Goal: Task Accomplishment & Management: Manage account settings

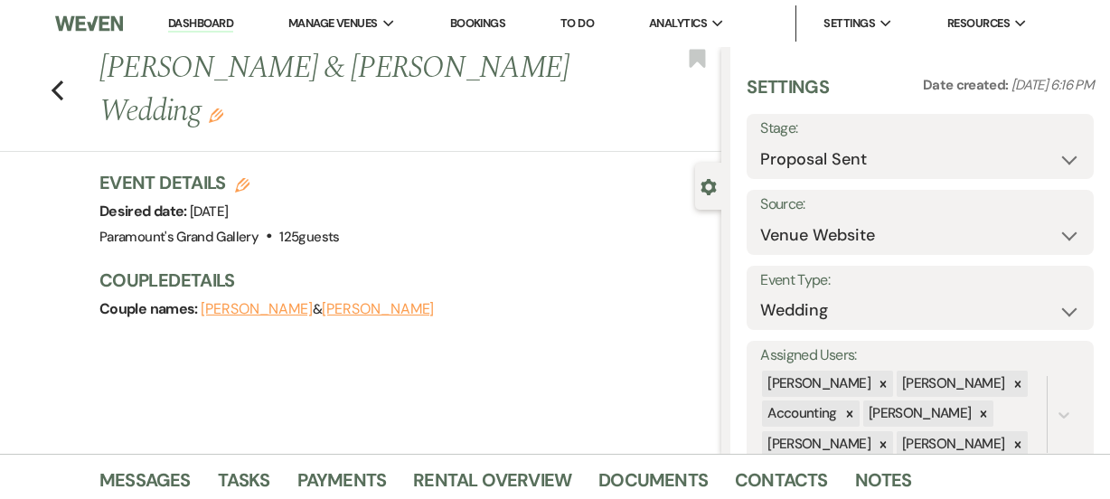
select select "6"
select select "5"
click at [191, 30] on link "Dashboard" at bounding box center [200, 23] width 65 height 17
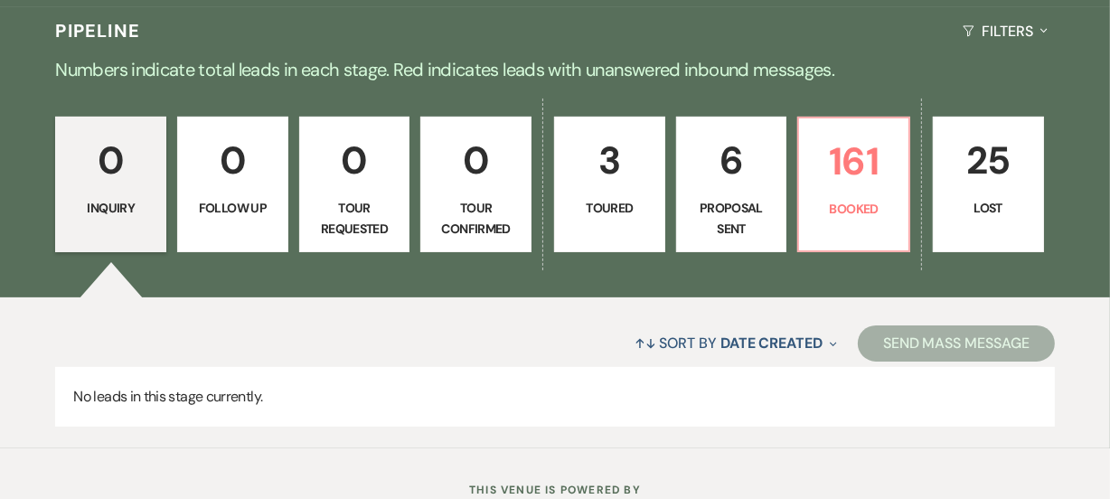
scroll to position [410, 0]
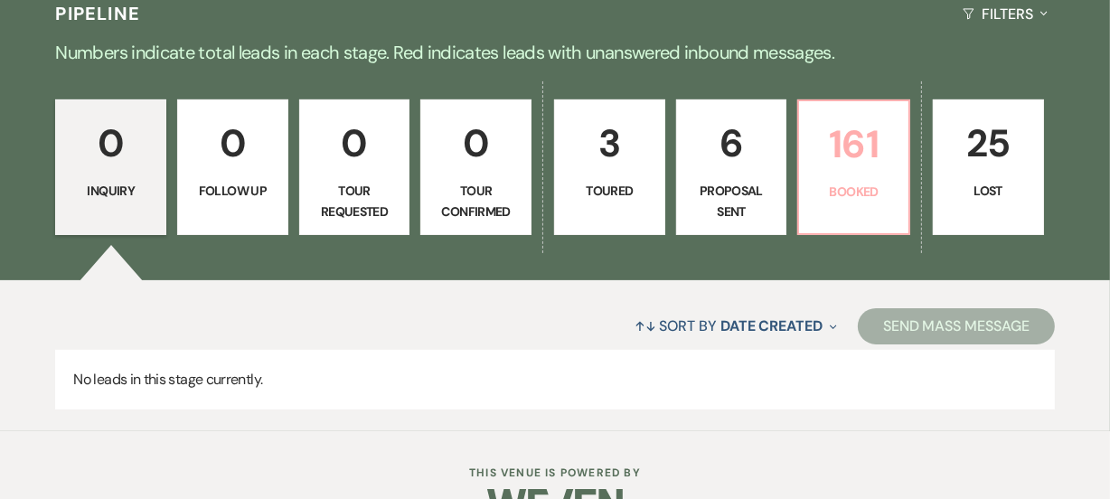
click at [826, 196] on p "Booked" at bounding box center [854, 192] width 88 height 20
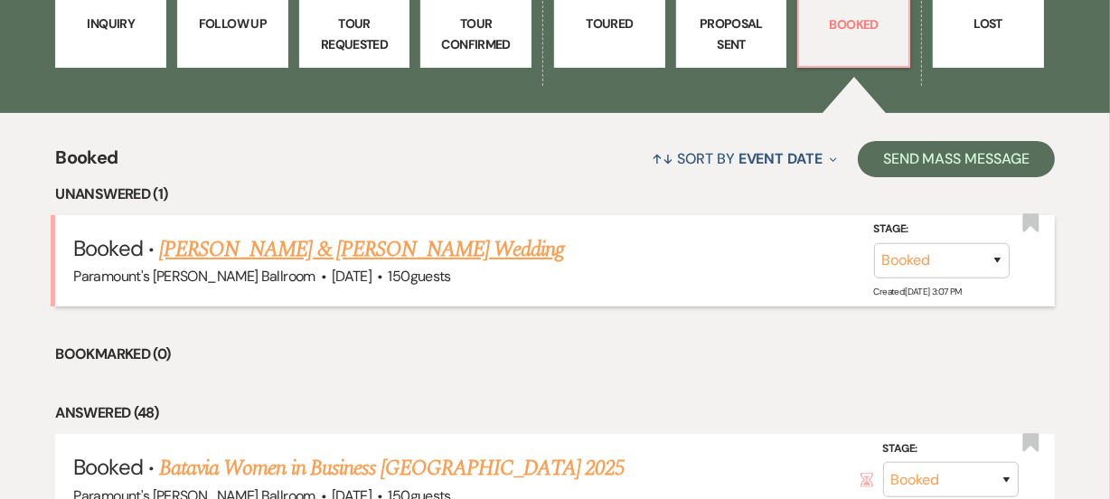
scroll to position [579, 0]
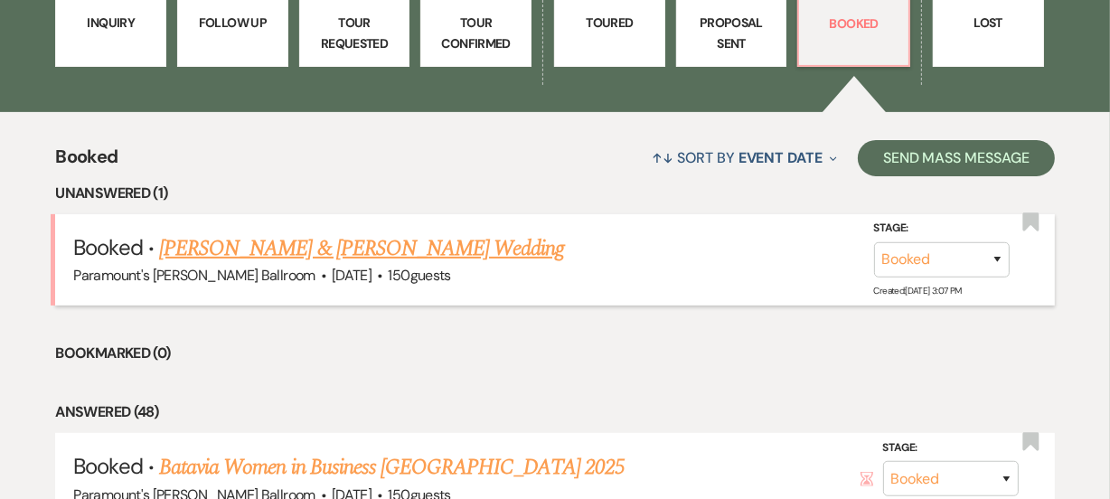
click at [472, 248] on link "[PERSON_NAME] & [PERSON_NAME] Wedding" at bounding box center [361, 248] width 405 height 33
